Goal: Information Seeking & Learning: Check status

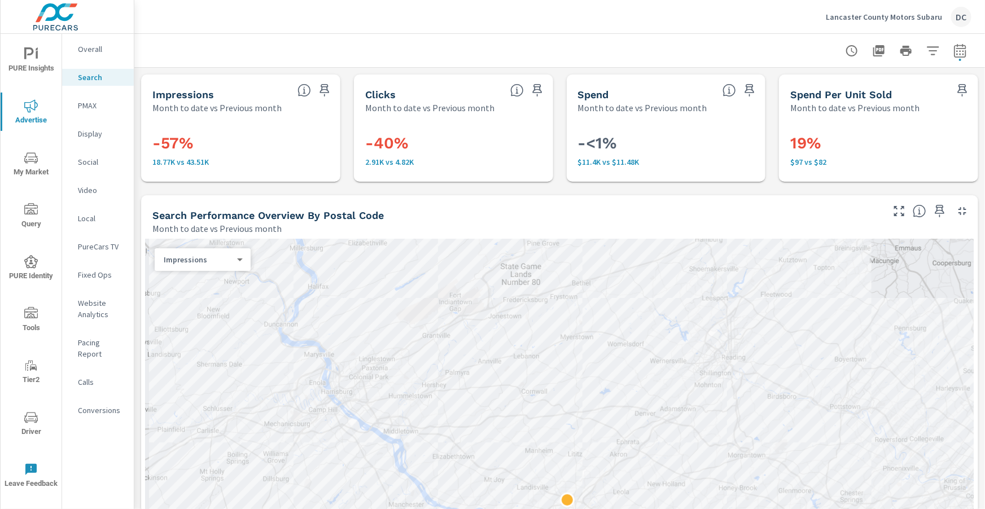
scroll to position [1129, 0]
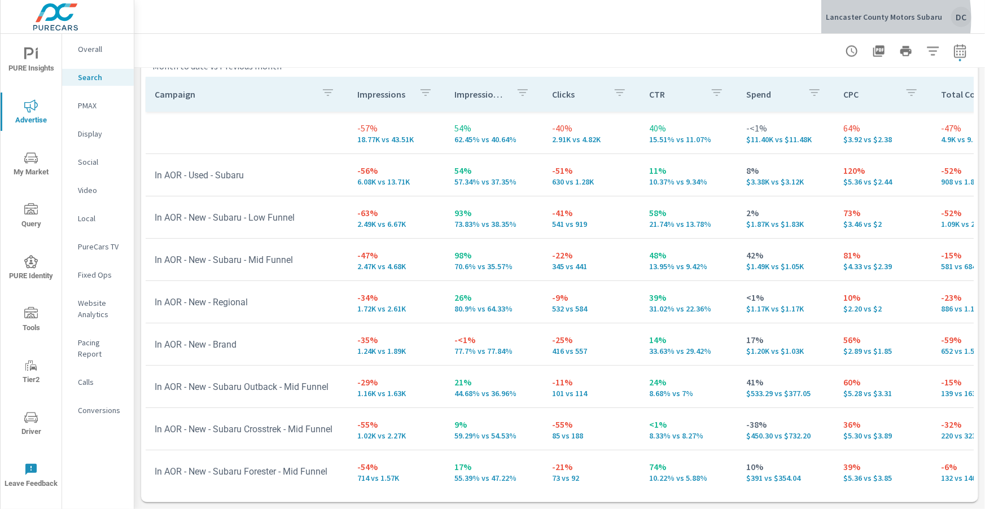
click at [841, 18] on p "Lancaster County Motors Subaru" at bounding box center [884, 17] width 116 height 10
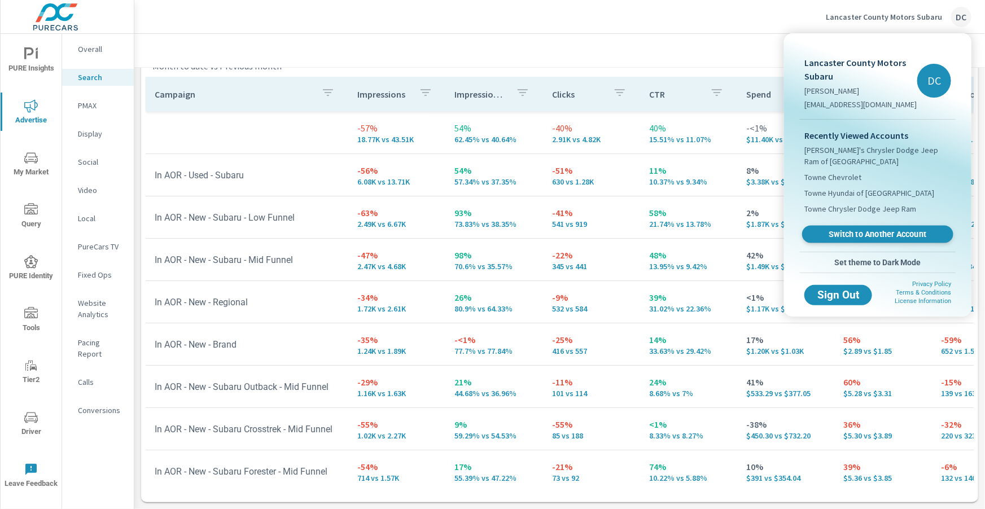
click at [862, 230] on span "Switch to Another Account" at bounding box center [878, 234] width 138 height 11
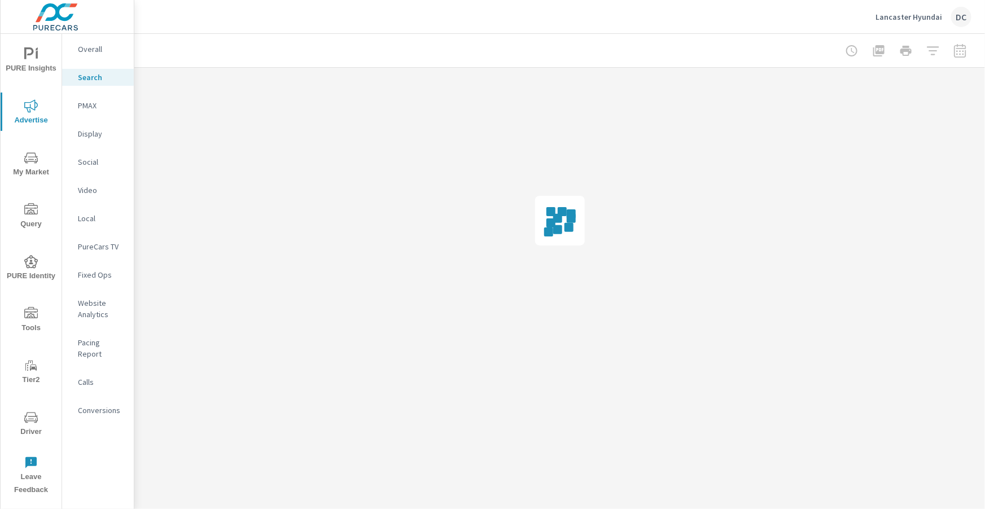
click at [968, 53] on div at bounding box center [906, 51] width 131 height 23
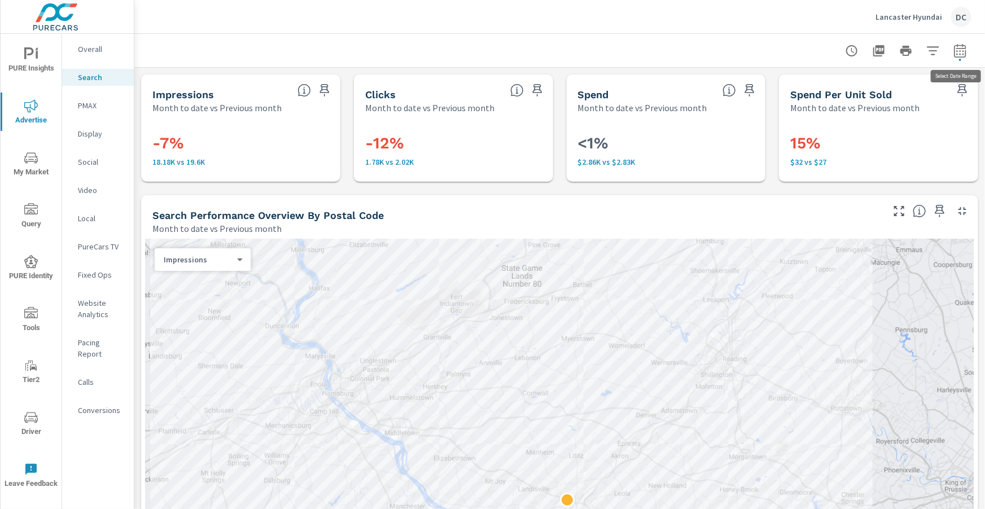
click at [963, 53] on icon "button" at bounding box center [960, 52] width 7 height 5
select select "Month to date"
select select "Previous month"
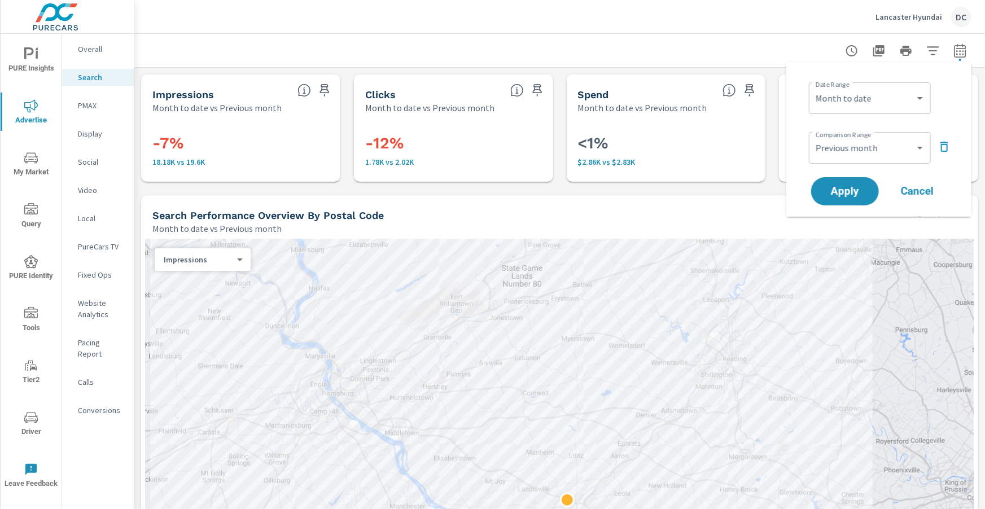
click at [941, 149] on icon "button" at bounding box center [945, 147] width 8 height 10
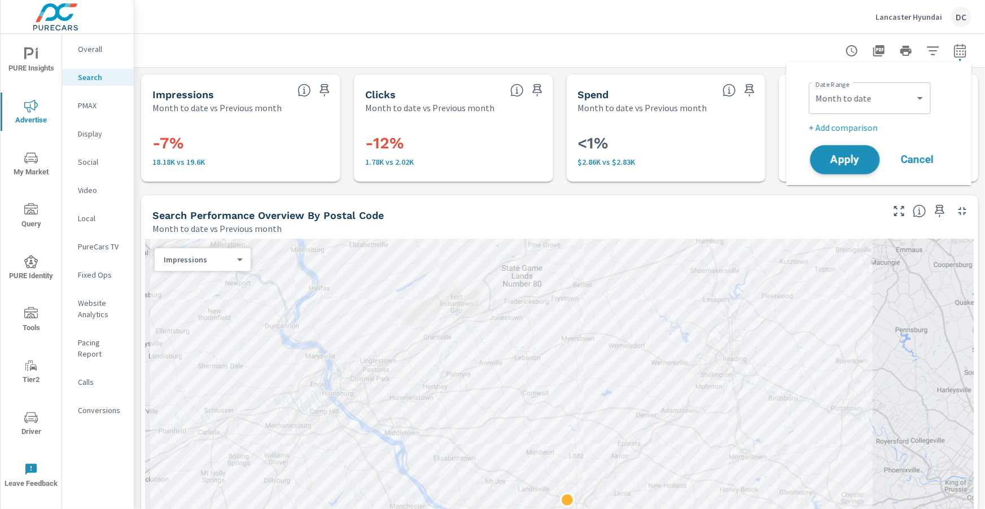
click at [856, 163] on span "Apply" at bounding box center [845, 160] width 46 height 11
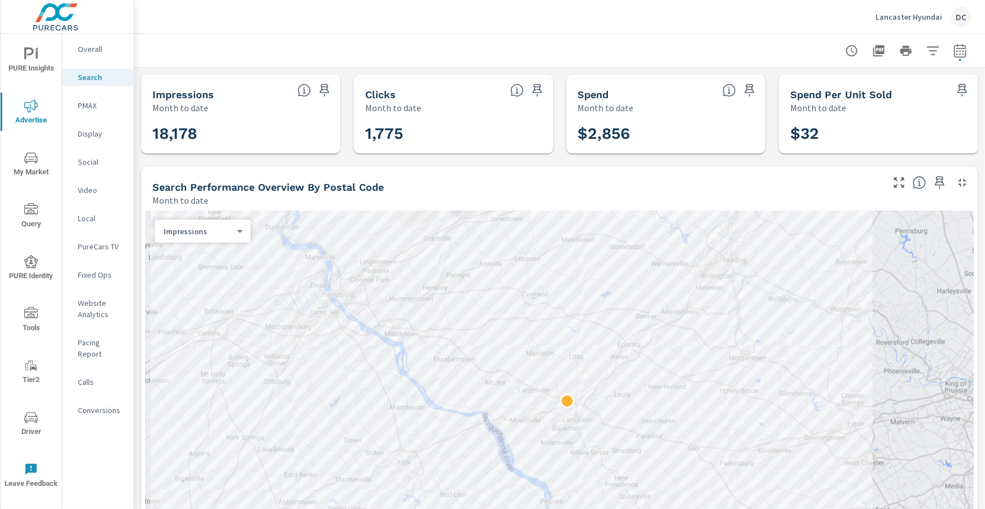
click at [89, 110] on p "PMAX" at bounding box center [101, 105] width 47 height 11
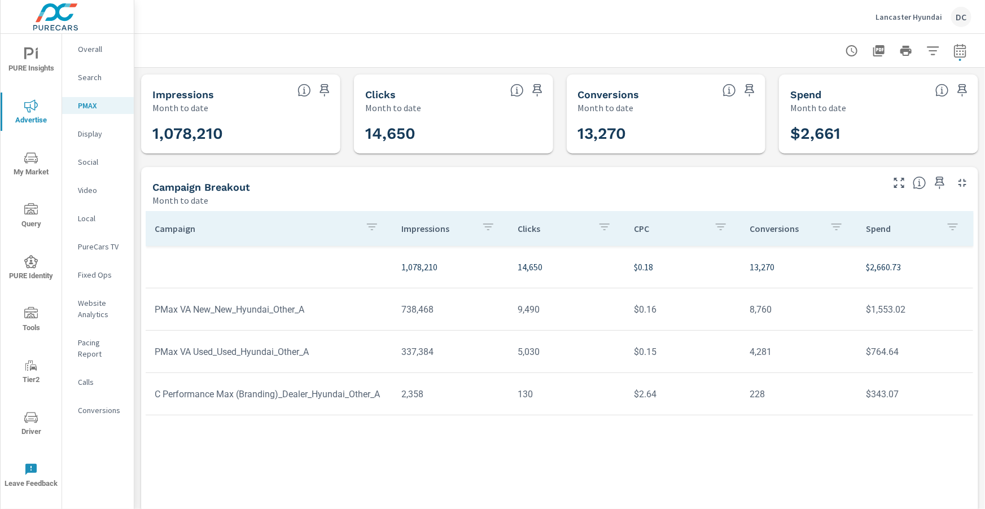
scroll to position [21, 0]
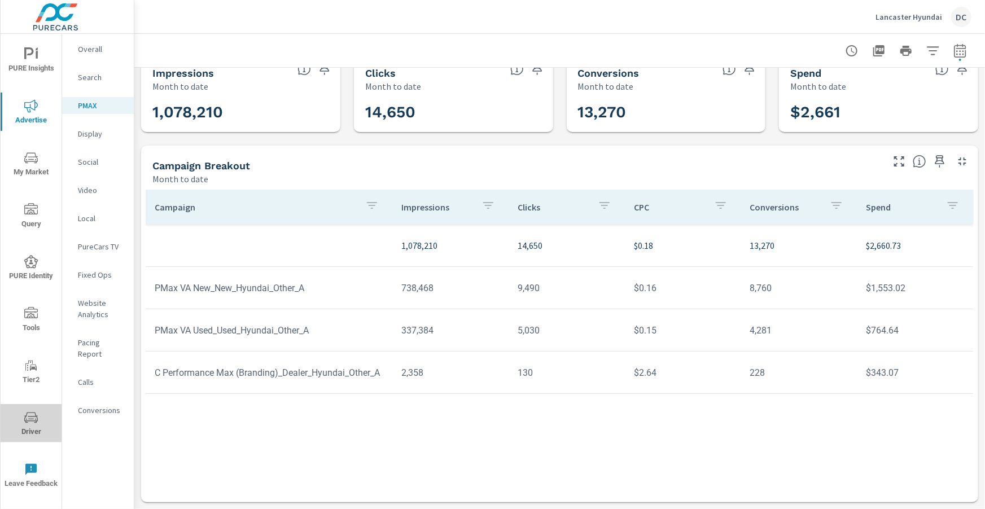
click at [28, 407] on button "Driver" at bounding box center [31, 423] width 61 height 38
